Goal: Transaction & Acquisition: Purchase product/service

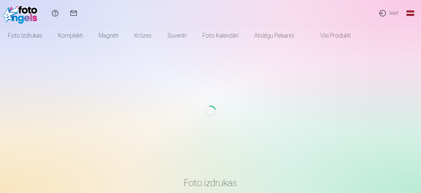
click at [392, 12] on link "Ieiet" at bounding box center [388, 13] width 30 height 26
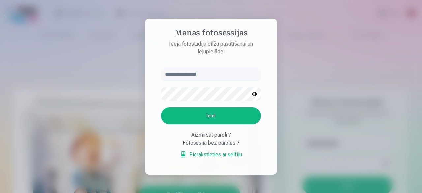
click at [188, 75] on input "text" at bounding box center [211, 74] width 100 height 13
type input "**********"
click at [212, 114] on button "Ieiet" at bounding box center [211, 115] width 100 height 17
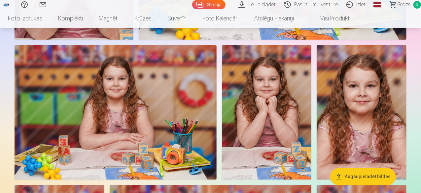
scroll to position [495, 0]
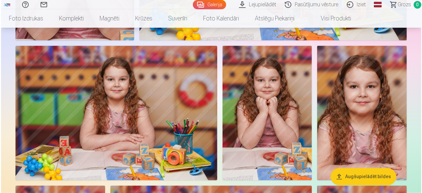
scroll to position [496, 0]
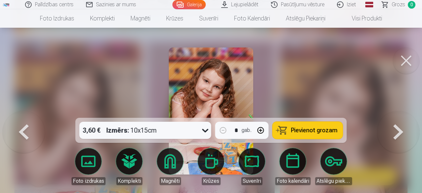
click at [323, 128] on span "Pievienot grozam" at bounding box center [314, 130] width 47 height 6
click at [399, 111] on button at bounding box center [398, 111] width 42 height 0
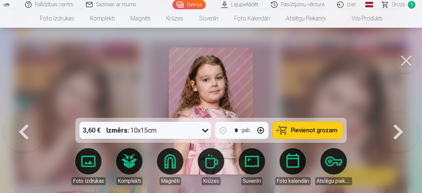
click at [399, 111] on button at bounding box center [398, 111] width 42 height 0
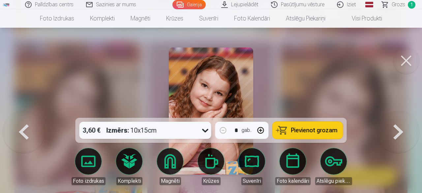
click at [406, 58] on button at bounding box center [406, 60] width 26 height 26
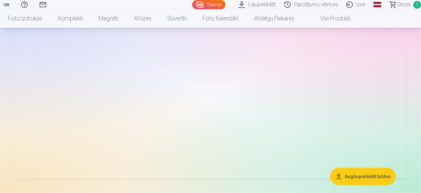
scroll to position [1550, 0]
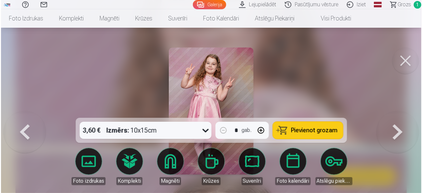
scroll to position [1555, 0]
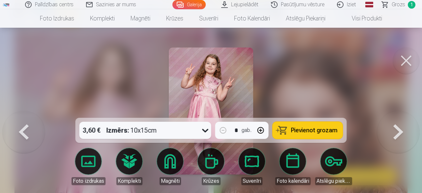
click at [306, 128] on span "Pievienot grozam" at bounding box center [314, 130] width 47 height 6
click at [401, 111] on button at bounding box center [398, 111] width 42 height 0
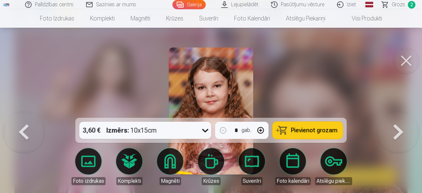
click at [401, 111] on button at bounding box center [398, 111] width 42 height 0
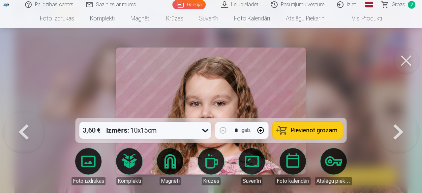
click at [407, 58] on button at bounding box center [406, 60] width 26 height 26
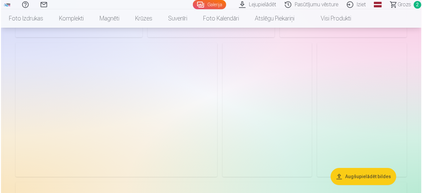
scroll to position [2276, 0]
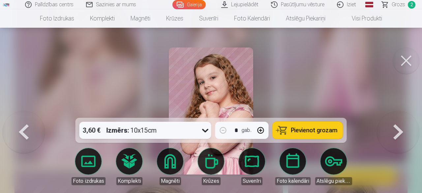
click at [310, 132] on span "Pievienot grozam" at bounding box center [314, 130] width 47 height 6
click at [405, 59] on button at bounding box center [406, 60] width 26 height 26
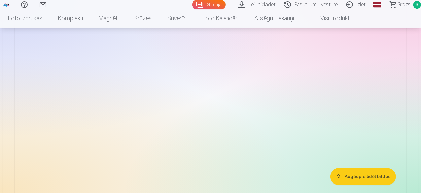
scroll to position [3257, 0]
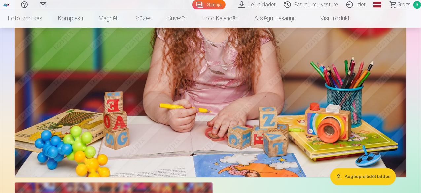
drag, startPoint x: 222, startPoint y: 102, endPoint x: 217, endPoint y: 91, distance: 12.3
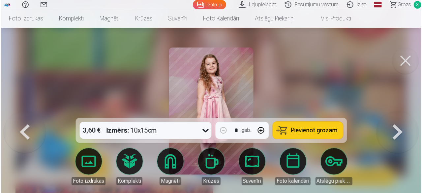
scroll to position [3269, 0]
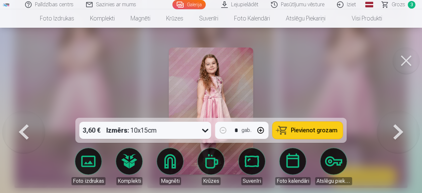
click at [312, 132] on span "Pievienot grozam" at bounding box center [314, 130] width 47 height 6
click at [300, 130] on span "Pievienot grozam" at bounding box center [314, 130] width 47 height 6
click at [300, 132] on span "Pievienot grozam" at bounding box center [314, 130] width 47 height 6
click at [406, 59] on button at bounding box center [406, 60] width 26 height 26
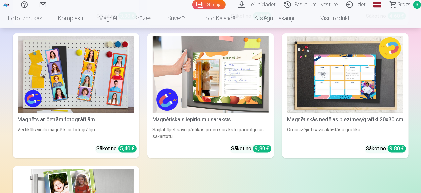
scroll to position [4378, 0]
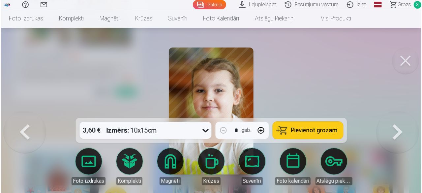
scroll to position [4130, 0]
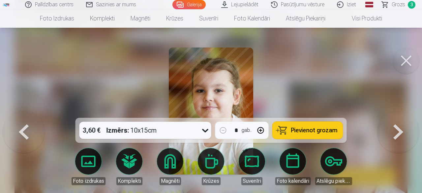
click at [319, 130] on span "Pievienot grozam" at bounding box center [314, 130] width 47 height 6
click at [294, 128] on span "Pievienot grozam" at bounding box center [314, 130] width 47 height 6
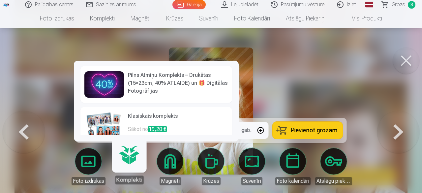
click at [129, 180] on div "Komplekti" at bounding box center [129, 179] width 29 height 9
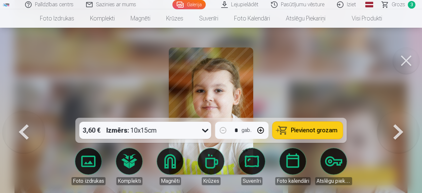
click at [408, 59] on button at bounding box center [406, 60] width 26 height 26
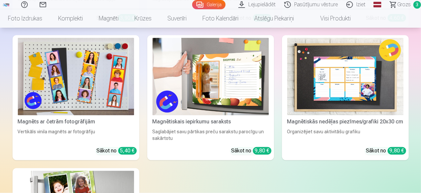
scroll to position [4312, 0]
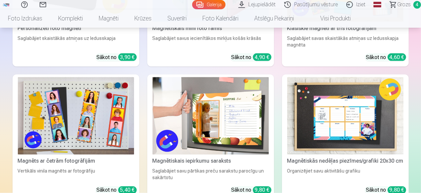
click at [399, 2] on span "Grozs" at bounding box center [404, 5] width 14 height 8
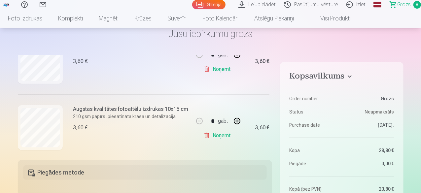
scroll to position [297, 0]
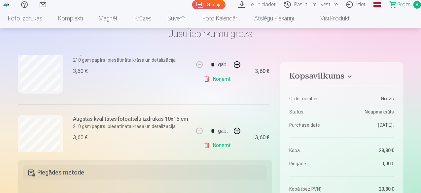
click at [220, 78] on link "Noņemt" at bounding box center [218, 79] width 30 height 13
click at [222, 79] on link "Noņemt" at bounding box center [218, 79] width 30 height 13
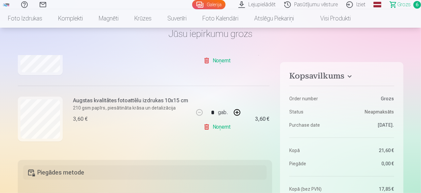
scroll to position [350, 0]
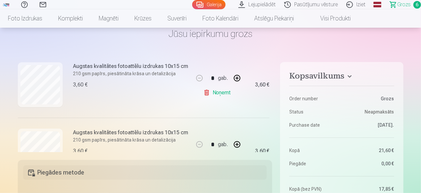
click at [220, 92] on link "Noņemt" at bounding box center [218, 92] width 30 height 13
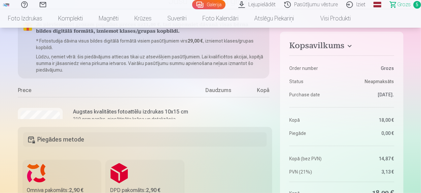
scroll to position [0, 0]
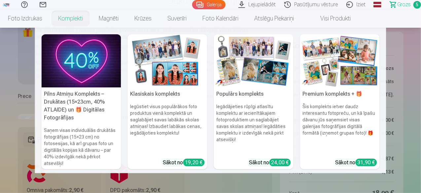
click at [168, 77] on img at bounding box center [167, 60] width 79 height 53
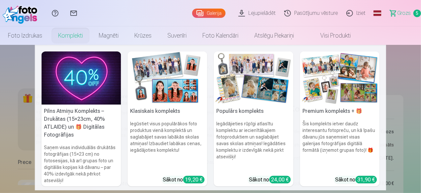
click at [175, 93] on img at bounding box center [167, 77] width 79 height 53
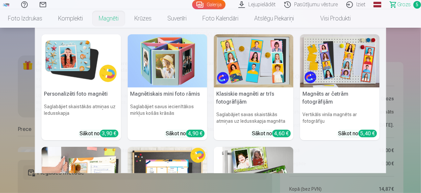
scroll to position [99, 0]
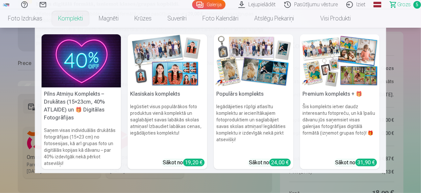
click at [232, 66] on img at bounding box center [253, 60] width 79 height 53
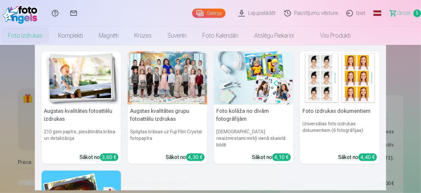
click at [72, 89] on img at bounding box center [81, 77] width 79 height 53
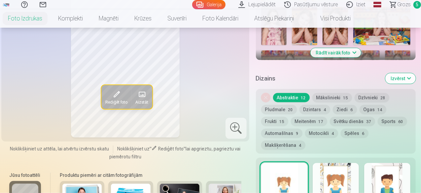
scroll to position [297, 0]
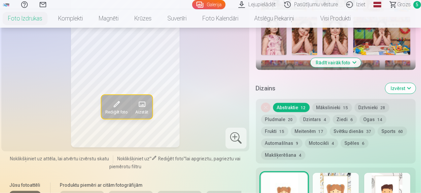
click at [337, 103] on button "Mākslinieki 15" at bounding box center [332, 107] width 40 height 9
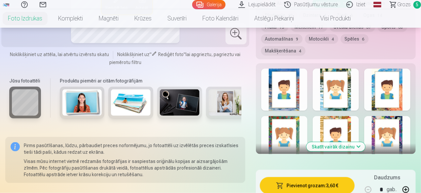
scroll to position [363, 0]
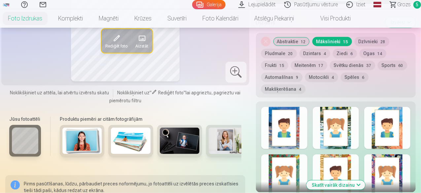
click at [291, 61] on button "Meitenēm 17" at bounding box center [309, 65] width 36 height 9
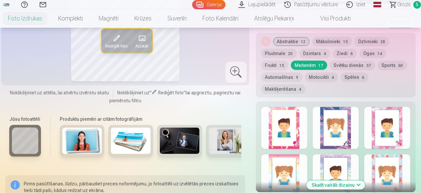
click at [350, 180] on button "Skatīt vairāk dizainu" at bounding box center [335, 184] width 59 height 9
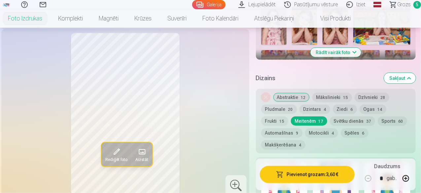
scroll to position [297, 0]
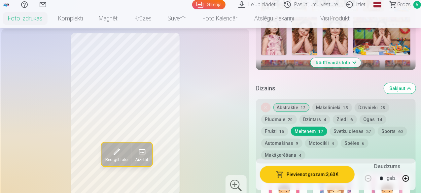
click at [342, 115] on button "Ziedi 6" at bounding box center [344, 119] width 24 height 9
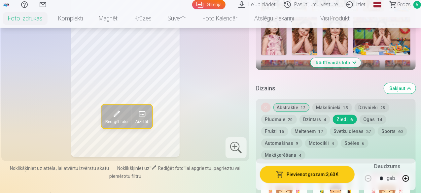
click at [367, 115] on button "Ogas 14" at bounding box center [372, 119] width 27 height 9
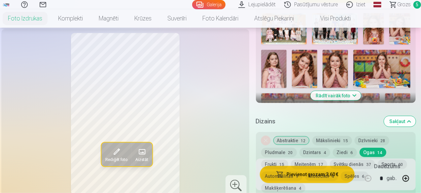
scroll to position [330, 0]
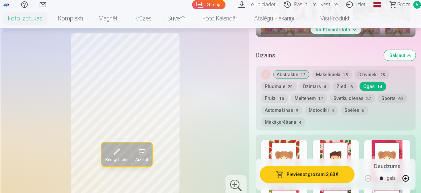
click at [282, 82] on button "Pludmale 20" at bounding box center [279, 86] width 36 height 9
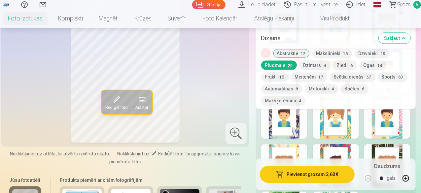
scroll to position [561, 0]
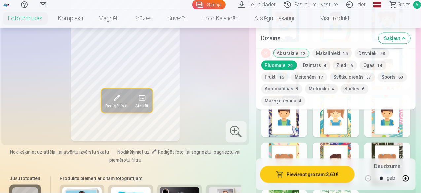
click at [344, 65] on button "Ziedi 6" at bounding box center [344, 65] width 24 height 9
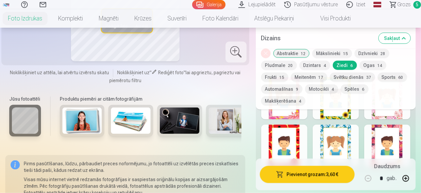
scroll to position [330, 0]
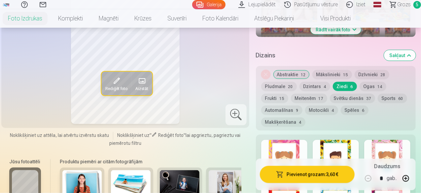
click at [288, 94] on button "Frukti 15" at bounding box center [274, 98] width 27 height 9
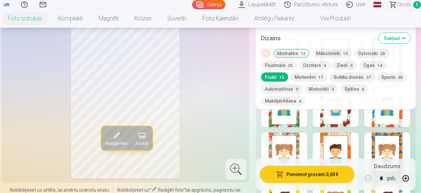
scroll to position [429, 0]
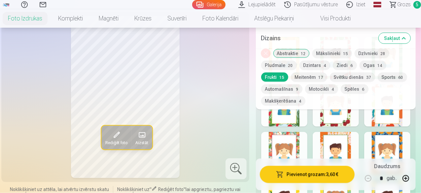
click at [373, 51] on button "Dzīvnieki 28" at bounding box center [371, 53] width 35 height 9
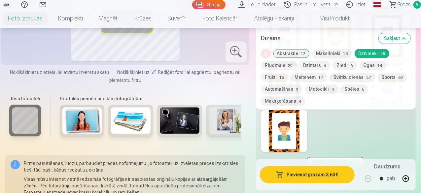
scroll to position [792, 0]
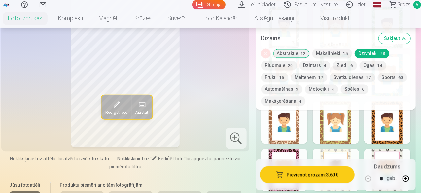
scroll to position [660, 0]
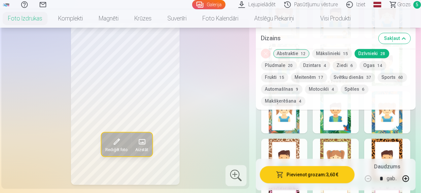
click at [408, 38] on button "Sakļaut" at bounding box center [394, 38] width 32 height 11
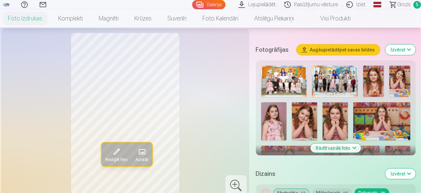
scroll to position [226, 0]
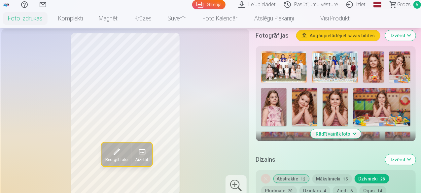
click at [360, 129] on button "Rādīt vairāk foto" at bounding box center [335, 133] width 50 height 9
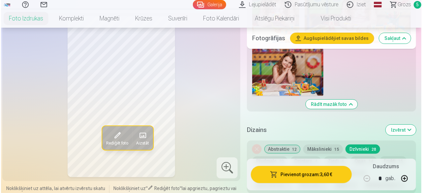
scroll to position [1248, 0]
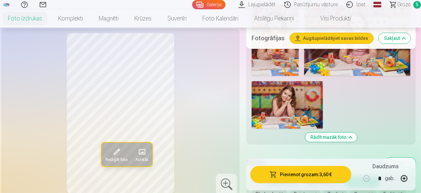
click at [311, 81] on img at bounding box center [286, 104] width 71 height 47
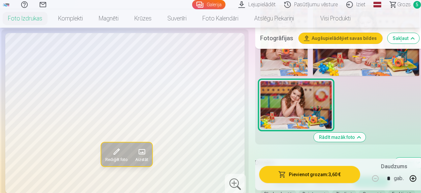
click at [309, 174] on button "Pievienot grozam : 3,60 €" at bounding box center [309, 174] width 101 height 17
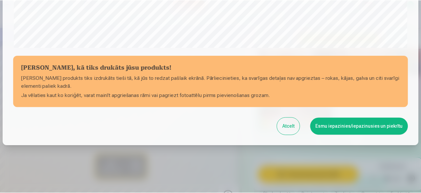
scroll to position [277, 0]
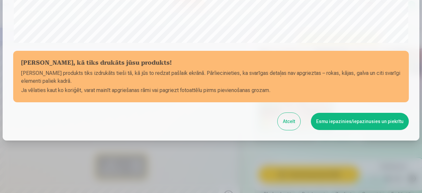
click at [340, 120] on button "Esmu iepazinies/iepazinusies un piekrītu" at bounding box center [360, 121] width 98 height 17
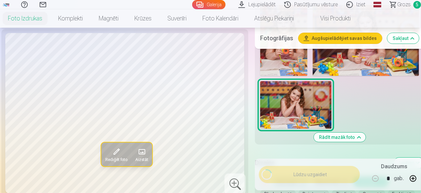
scroll to position [276, 0]
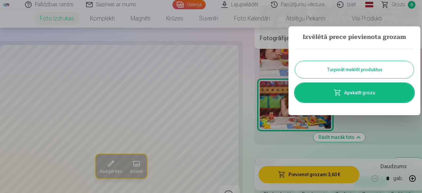
click at [363, 67] on button "Turpināt meklēt produktus" at bounding box center [354, 69] width 119 height 17
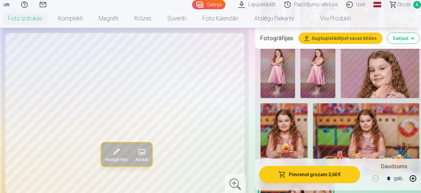
scroll to position [1149, 0]
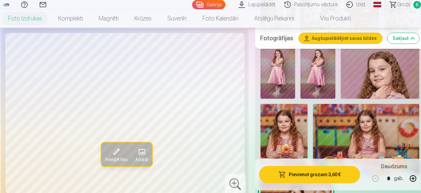
click at [397, 5] on span "Grozs" at bounding box center [404, 5] width 14 height 8
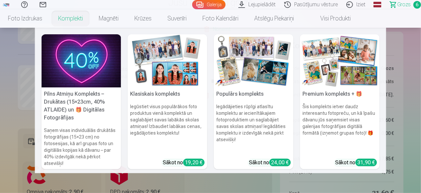
scroll to position [132, 0]
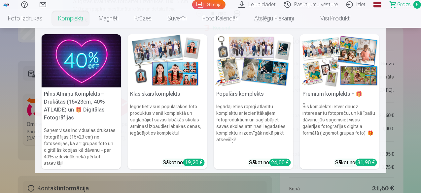
click at [165, 95] on h5 "Klasiskais komplekts" at bounding box center [167, 93] width 79 height 13
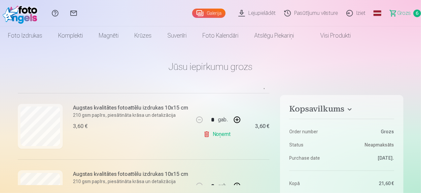
scroll to position [86, 0]
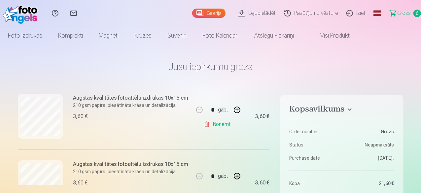
click at [218, 123] on link "Noņemt" at bounding box center [218, 124] width 30 height 13
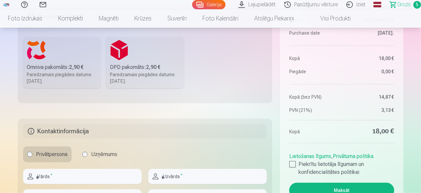
scroll to position [198, 0]
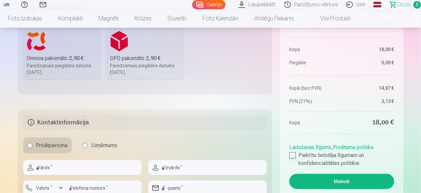
click at [294, 154] on div at bounding box center [292, 155] width 7 height 7
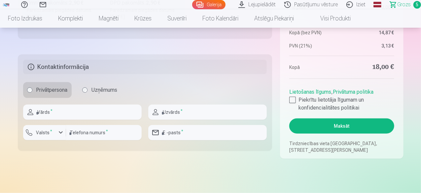
scroll to position [264, 0]
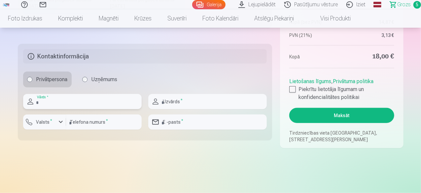
drag, startPoint x: 55, startPoint y: 101, endPoint x: 60, endPoint y: 108, distance: 8.3
click at [55, 101] on input "text" at bounding box center [82, 101] width 118 height 15
type input "********"
type input "****"
click at [88, 123] on input "number" at bounding box center [104, 121] width 76 height 15
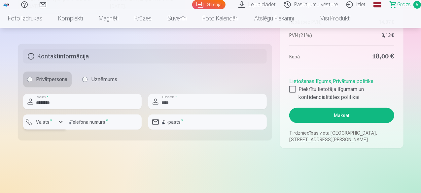
click at [42, 120] on label "Valsts *" at bounding box center [44, 122] width 21 height 7
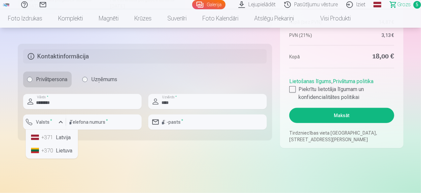
click at [64, 138] on li "+371 Latvija" at bounding box center [51, 137] width 47 height 13
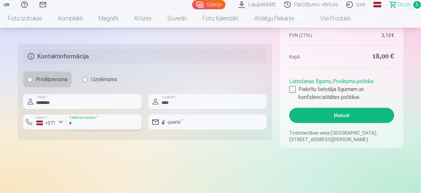
click at [87, 119] on input "number" at bounding box center [104, 121] width 76 height 15
type input "********"
click at [182, 123] on input "email" at bounding box center [207, 121] width 118 height 15
type input "**********"
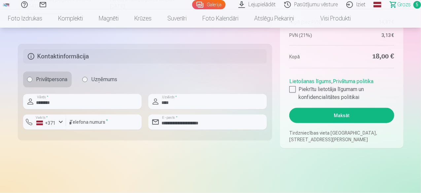
click at [355, 113] on button "Maksāt" at bounding box center [341, 115] width 105 height 15
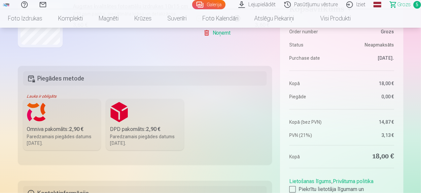
scroll to position [99, 0]
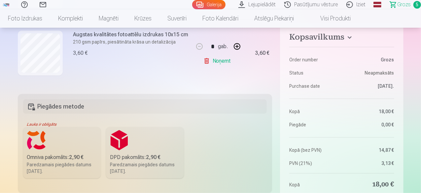
click at [53, 150] on label "Omniva pakomāts : 2,90 € Paredzamais piegādes datums 27.09.2025." at bounding box center [62, 152] width 78 height 51
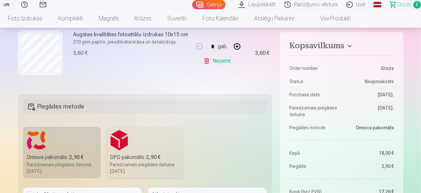
scroll to position [165, 0]
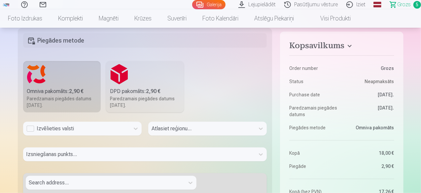
click at [30, 127] on div "Izvēlieties valsti" at bounding box center [76, 129] width 100 height 8
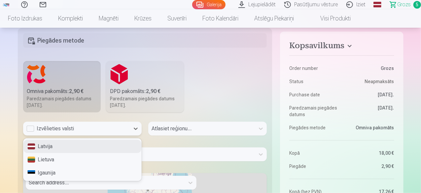
click at [51, 148] on div "Latvija" at bounding box center [82, 146] width 118 height 13
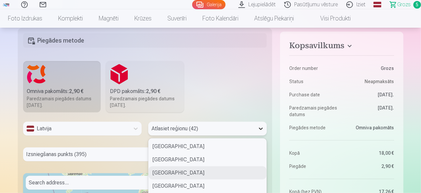
click at [261, 130] on div "42 results available. Use Up and Down to choose options, press Enter to select …" at bounding box center [207, 129] width 118 height 14
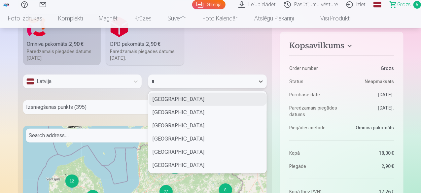
scroll to position [0, 0]
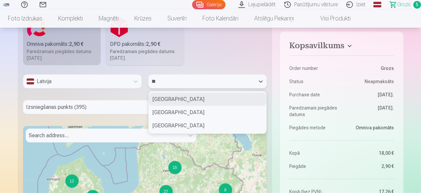
type input "***"
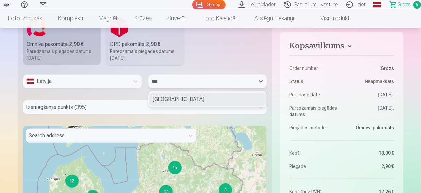
click at [197, 99] on div "Balvu novads" at bounding box center [207, 99] width 118 height 13
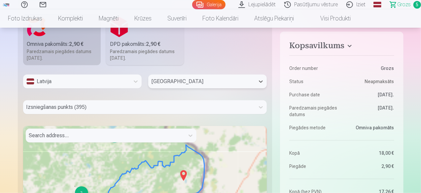
scroll to position [238, 0]
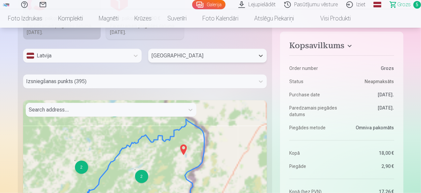
click at [95, 88] on div "Izsniegšanas punkts (395)" at bounding box center [145, 82] width 244 height 14
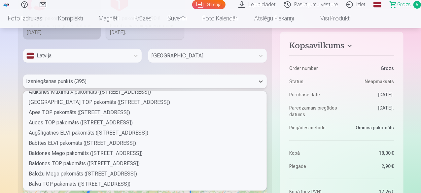
scroll to position [99, 0]
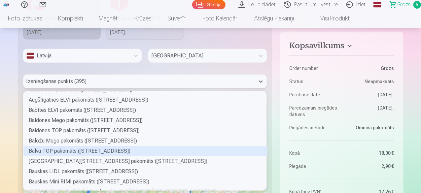
click at [61, 151] on div "Balvu TOP pakomāts (Partizānu iela 8)" at bounding box center [145, 151] width 244 height 10
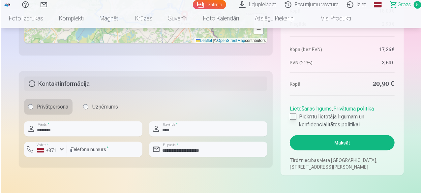
scroll to position [469, 0]
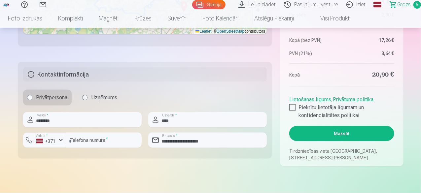
click at [339, 131] on button "Maksāt" at bounding box center [341, 133] width 105 height 15
